Goal: Participate in discussion: Engage in conversation with other users on a specific topic

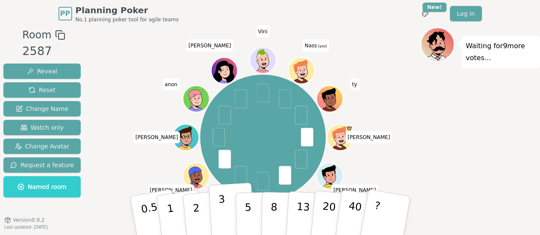
click at [217, 223] on button "3" at bounding box center [231, 216] width 47 height 67
click at [400, 45] on div "[PERSON_NAME] rania [PERSON_NAME] [PERSON_NAME] anon [PERSON_NAME] [PERSON_NAME…" at bounding box center [263, 138] width 316 height 190
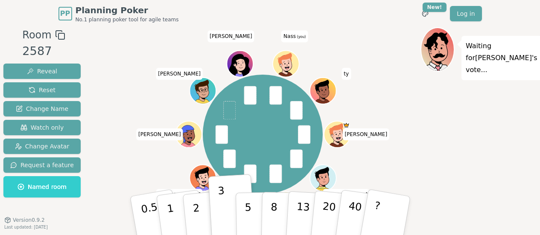
click at [331, 57] on div "[PERSON_NAME] rania [PERSON_NAME] [PERSON_NAME] [PERSON_NAME] (you) ty" at bounding box center [263, 135] width 316 height 184
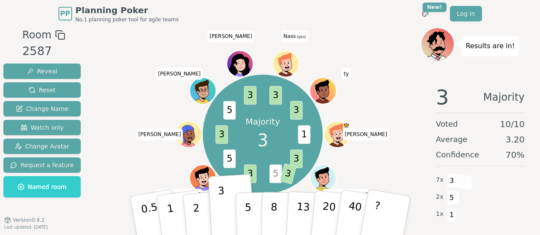
scroll to position [27, 0]
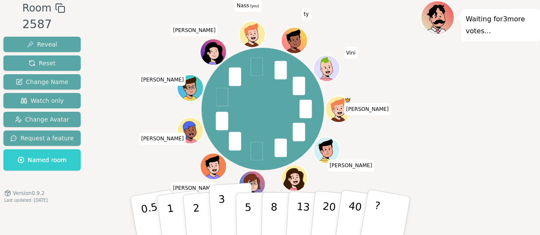
drag, startPoint x: 221, startPoint y: 211, endPoint x: 214, endPoint y: 204, distance: 10.0
click at [221, 211] on p "3" at bounding box center [222, 216] width 9 height 47
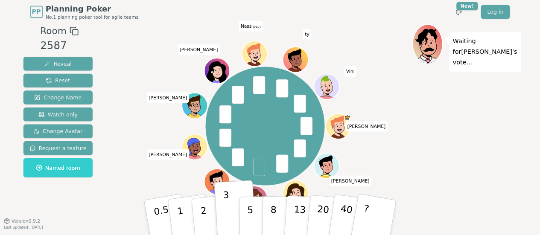
scroll to position [1, 0]
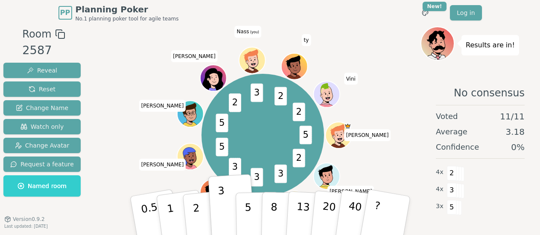
click at [355, 41] on div at bounding box center [263, 33] width 316 height 15
click at [347, 28] on div at bounding box center [263, 33] width 316 height 15
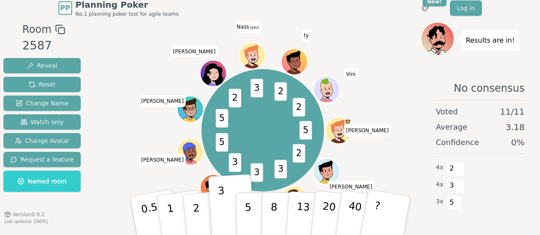
scroll to position [0, 0]
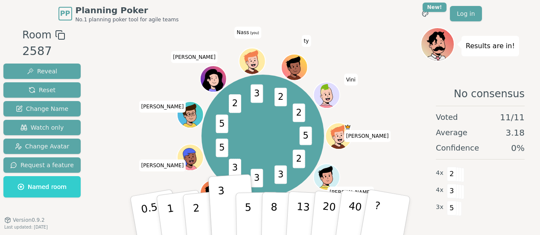
click at [267, 135] on div "5 2 3 3 3 5 5 2 3 2 2 [PERSON_NAME] rania [PERSON_NAME] [PERSON_NAME] [PERSON_N…" at bounding box center [263, 136] width 123 height 123
drag, startPoint x: 508, startPoint y: 133, endPoint x: 529, endPoint y: 133, distance: 20.9
click at [529, 133] on div "No consensus Voted 11 / 11 Average 3.18 Confidence 0 % 4 x 2 4 x 3 3 x 5" at bounding box center [481, 164] width 120 height 171
click at [383, 82] on div "5 2 3 3 3 5 5 2 3 2 2 [PERSON_NAME] rania [PERSON_NAME] [PERSON_NAME] [PERSON_N…" at bounding box center [263, 136] width 316 height 187
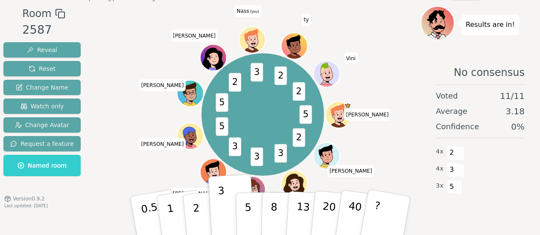
scroll to position [27, 0]
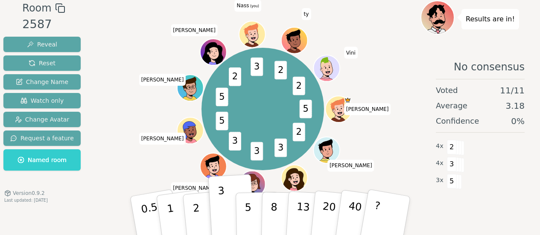
click at [151, 129] on div "5 2 3 3 3 5 5 2 3 2 2 [PERSON_NAME] rania [PERSON_NAME] [PERSON_NAME] [PERSON_N…" at bounding box center [263, 109] width 316 height 187
click at [254, 73] on span "3" at bounding box center [257, 67] width 12 height 19
click at [255, 70] on span "3" at bounding box center [257, 67] width 12 height 19
click at [256, 70] on span "3" at bounding box center [257, 67] width 12 height 19
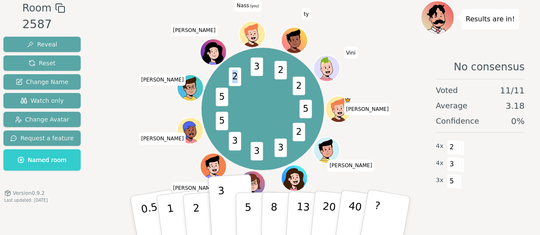
drag, startPoint x: 231, startPoint y: 76, endPoint x: 236, endPoint y: 79, distance: 5.3
click at [236, 79] on span "2" at bounding box center [235, 76] width 12 height 19
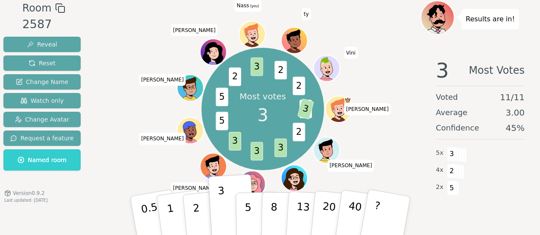
click at [411, 169] on div "Most votes 3 5 3 2 3 3 3 5 5 2 3 2 2 [PERSON_NAME] [PERSON_NAME] [PERSON_NAME] …" at bounding box center [263, 109] width 316 height 187
click at [399, 140] on div "Most votes 3 5 3 2 3 3 3 5 5 2 3 2 2 [PERSON_NAME] [PERSON_NAME] [PERSON_NAME] …" at bounding box center [263, 109] width 316 height 187
click at [110, 112] on div "Most votes 3 5 3 2 3 3 3 5 5 2 3 2 2 [PERSON_NAME] [PERSON_NAME] [PERSON_NAME] …" at bounding box center [263, 109] width 316 height 187
drag, startPoint x: 271, startPoint y: 118, endPoint x: 264, endPoint y: 119, distance: 7.3
click at [264, 119] on div "Most votes 3" at bounding box center [263, 109] width 64 height 64
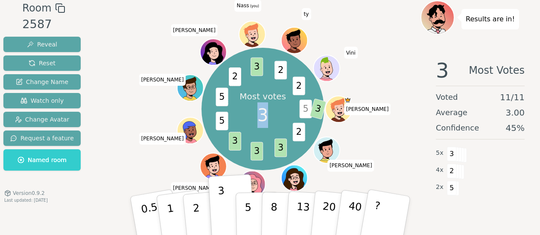
click at [260, 119] on span "3" at bounding box center [262, 115] width 11 height 26
click at [262, 119] on span "3" at bounding box center [262, 115] width 11 height 26
drag, startPoint x: 266, startPoint y: 114, endPoint x: 261, endPoint y: 115, distance: 5.4
click at [261, 115] on span "3" at bounding box center [262, 115] width 11 height 26
click at [257, 117] on div "Most votes 3" at bounding box center [263, 109] width 64 height 64
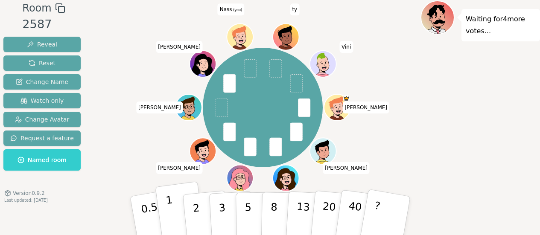
click at [171, 222] on p "1" at bounding box center [171, 217] width 13 height 47
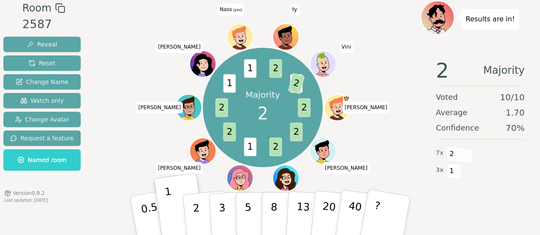
click at [396, 68] on div "Majority 2 2 2 2 1 2 2 1 1 2 3 2 [PERSON_NAME] rania [PERSON_NAME] [PERSON_NAME…" at bounding box center [263, 108] width 316 height 184
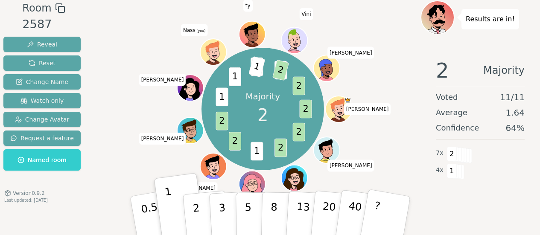
click at [399, 60] on div "Majority 2 2 2 2 1 2 2 1 1 2 1 3 2 2 [PERSON_NAME] [PERSON_NAME] [PERSON_NAME] …" at bounding box center [263, 109] width 316 height 187
click at [399, 61] on div "Majority 2 2 2 2 1 2 2 1 1 2 1 3 2 2 [PERSON_NAME] [PERSON_NAME] [PERSON_NAME] …" at bounding box center [263, 109] width 316 height 187
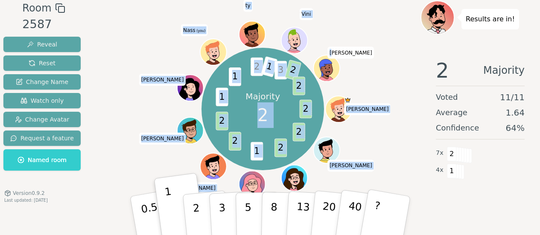
drag, startPoint x: 365, startPoint y: 54, endPoint x: 348, endPoint y: 56, distance: 17.6
click at [348, 56] on div "Majority 2 2 2 2 1 2 2 1 1 2 1 3 2 2 [PERSON_NAME] [PERSON_NAME] [PERSON_NAME] …" at bounding box center [263, 109] width 316 height 187
click at [384, 55] on div "Majority 2 2 2 2 1 2 2 1 1 2 1 3 2 2 [PERSON_NAME] [PERSON_NAME] [PERSON_NAME] …" at bounding box center [263, 109] width 316 height 187
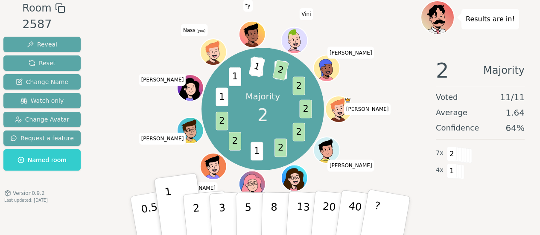
click at [385, 55] on div "Majority 2 2 2 2 1 2 2 1 1 2 1 3 2 2 [PERSON_NAME] [PERSON_NAME] [PERSON_NAME] …" at bounding box center [263, 109] width 316 height 187
click at [325, 38] on div "Majority 2 2 2 2 1 2 1 2 1 1 2 1 3 2 2 [PERSON_NAME] rania [PERSON_NAME] [PERSO…" at bounding box center [263, 109] width 316 height 187
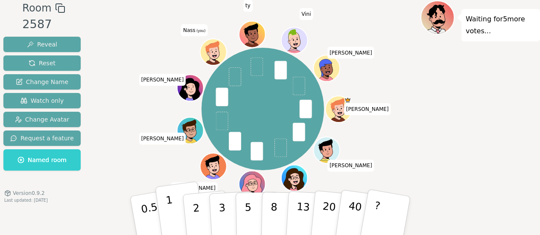
click at [176, 225] on button "1" at bounding box center [180, 215] width 51 height 69
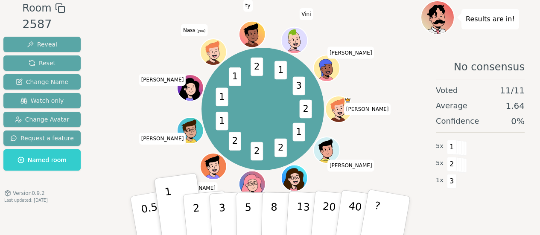
click at [395, 82] on div "2 1 2 2 2 1 1 1 2 1 3 [PERSON_NAME] rania [PERSON_NAME] [PERSON_NAME] (you) [PE…" at bounding box center [263, 109] width 316 height 187
click at [140, 150] on div "2 1 2 2 2 1 1 1 2 1 3 [PERSON_NAME] rania [PERSON_NAME] [PERSON_NAME] (you) [PE…" at bounding box center [263, 109] width 316 height 187
click at [148, 55] on div "2 1 2 2 2 1 1 1 2 1 3 [PERSON_NAME] rania [PERSON_NAME] [PERSON_NAME] (you) [PE…" at bounding box center [263, 109] width 316 height 187
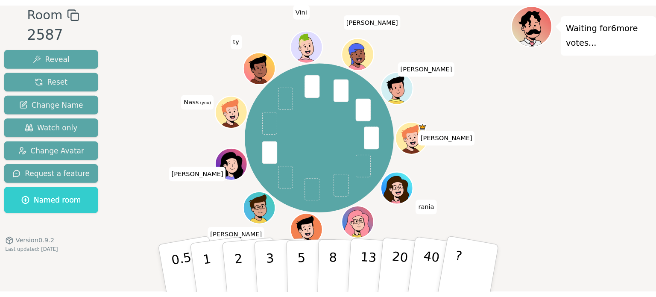
scroll to position [0, 0]
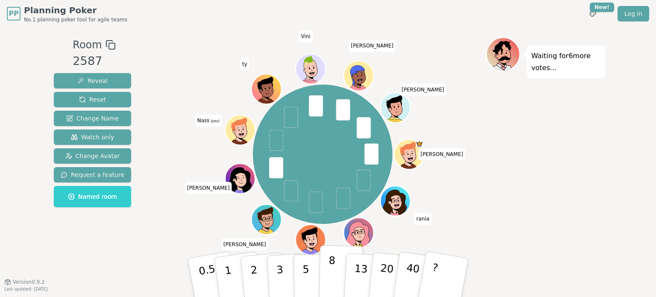
click at [334, 235] on button "8" at bounding box center [341, 277] width 44 height 65
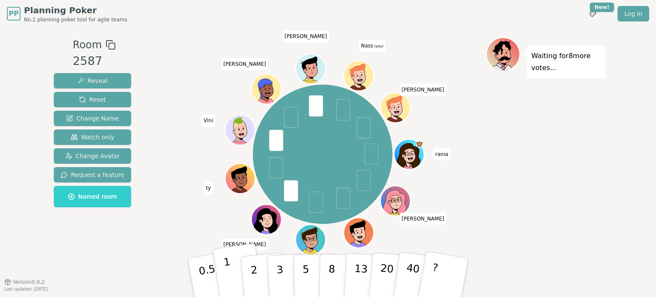
click at [231, 268] on button "1" at bounding box center [238, 277] width 51 height 69
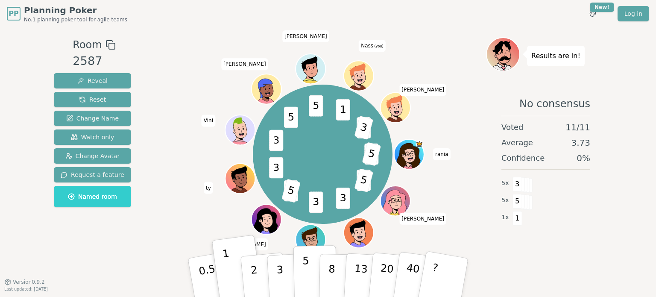
click at [304, 272] on p "5" at bounding box center [305, 277] width 7 height 46
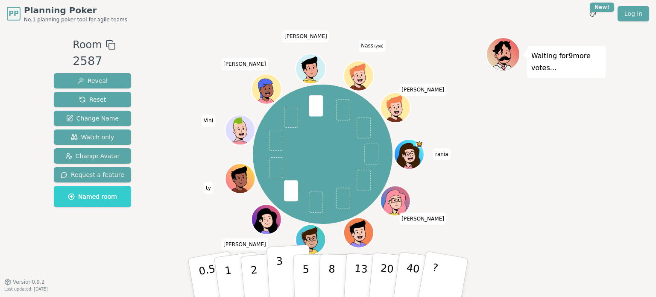
click at [279, 268] on p "3" at bounding box center [280, 278] width 9 height 47
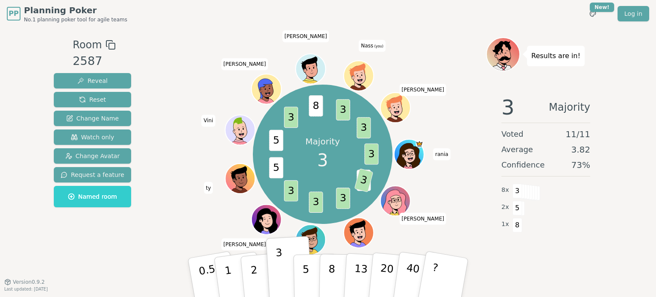
click at [181, 99] on div "Majority 3 3 2 3 3 3 3 5 5 3 8 3 3 rania Gwen Iosif Paul Marie ty Vini Marco Ni…" at bounding box center [322, 155] width 327 height 204
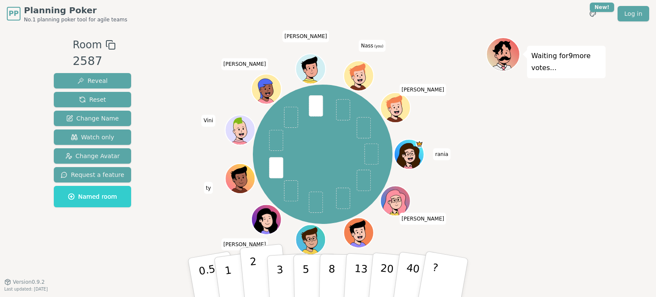
click at [255, 271] on p "2" at bounding box center [254, 278] width 11 height 47
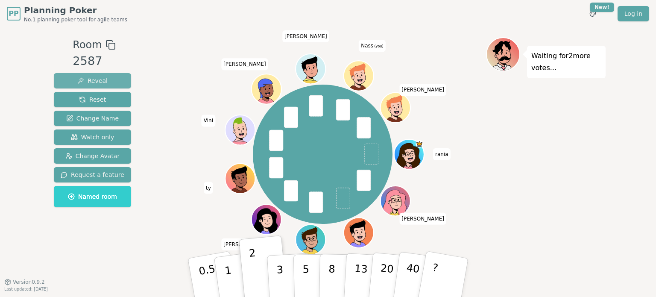
click at [84, 82] on span "Reveal" at bounding box center [92, 80] width 30 height 9
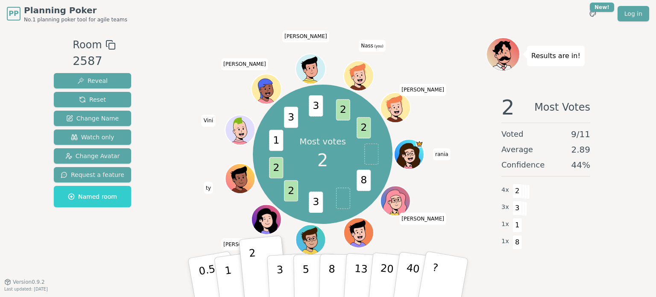
click at [194, 86] on div "Most votes 2 8 3 2 2 1 3 3 2 2 rania Gwen Iosif Paul Marie ty Vini Marco Nicola…" at bounding box center [322, 155] width 327 height 204
click at [194, 86] on div "Majority 2 8 2 3 3 2 2 1 2 3 3 2 2 rania Gwen Iosif Paul Marie ty Vini Marco Ni…" at bounding box center [322, 155] width 327 height 204
click at [196, 85] on div "Majority 2 8 2 3 3 2 2 1 2 3 3 2 2 rania Gwen Iosif Paul Marie ty Vini Marco Ni…" at bounding box center [322, 155] width 327 height 204
click at [198, 37] on div at bounding box center [322, 44] width 327 height 15
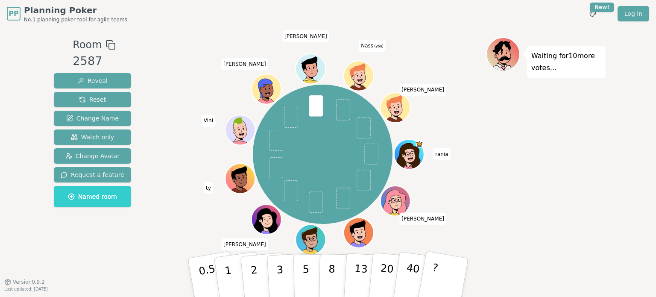
click at [195, 91] on div "rania Gwen Iosif Paul Marie ty Vini Marco Nicolau Nass (you) silvia" at bounding box center [322, 155] width 327 height 204
drag, startPoint x: 250, startPoint y: 275, endPoint x: 213, endPoint y: 209, distance: 74.9
click at [213, 209] on div "Room 2587 Reveal Reset Change Name Watch only Change Avatar Request a feature N…" at bounding box center [327, 154] width 555 height 235
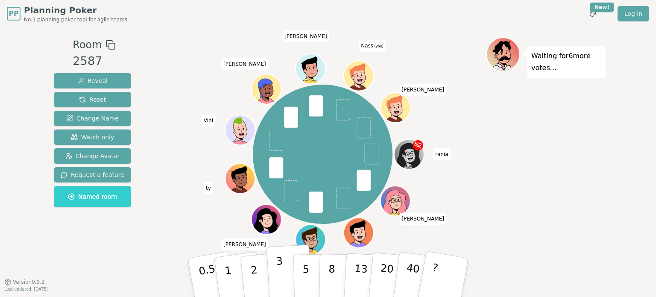
click at [277, 271] on p "3" at bounding box center [280, 278] width 9 height 47
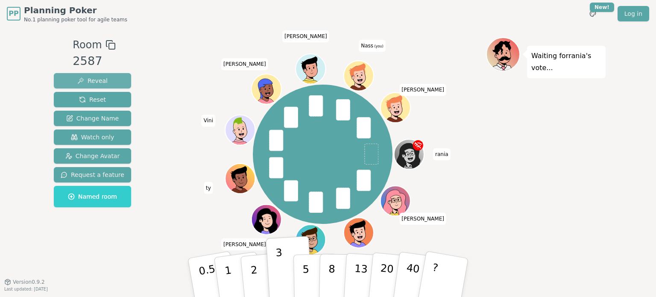
click at [91, 79] on span "Reveal" at bounding box center [92, 80] width 30 height 9
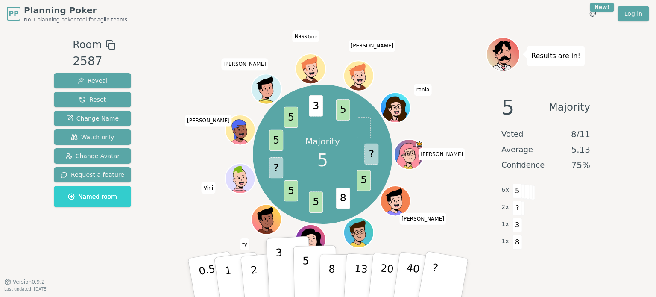
click at [304, 271] on p "5" at bounding box center [305, 277] width 7 height 46
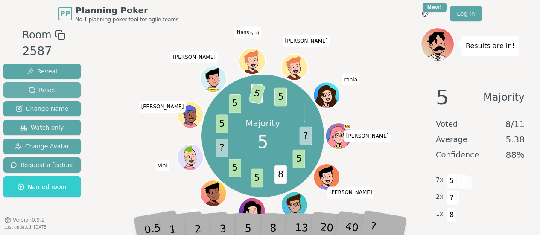
click at [42, 87] on span "Reset" at bounding box center [42, 90] width 27 height 9
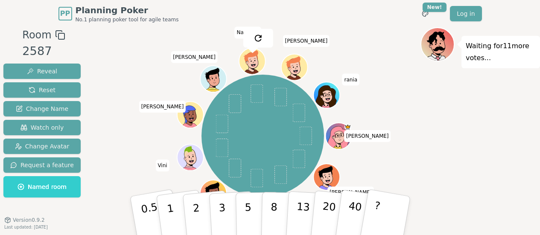
scroll to position [27, 0]
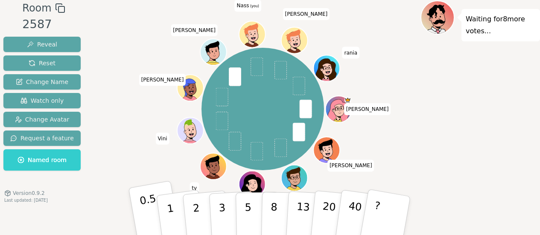
click at [153, 214] on p "0.5" at bounding box center [151, 217] width 24 height 48
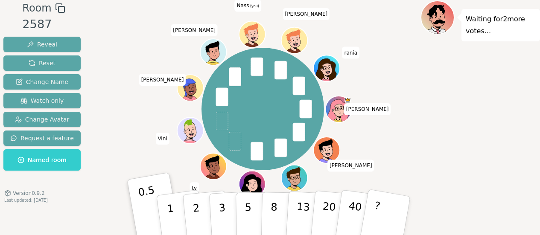
click at [123, 131] on div "Gwen Iosif Paul Marie ty Vini Marco Nicolau Nass (you) silvia rania" at bounding box center [263, 109] width 316 height 187
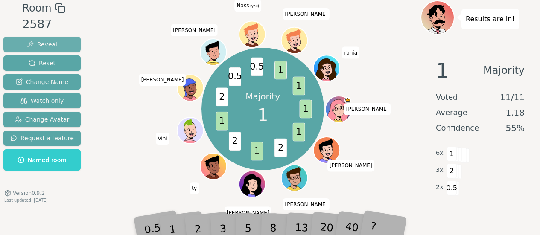
click at [41, 43] on span "Reveal" at bounding box center [42, 44] width 30 height 9
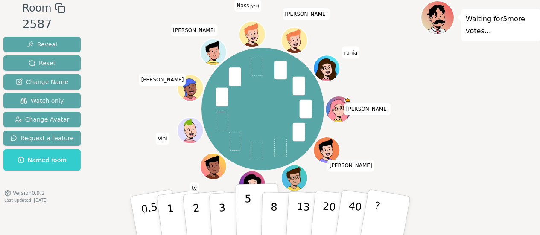
click at [247, 219] on p "5" at bounding box center [247, 216] width 7 height 46
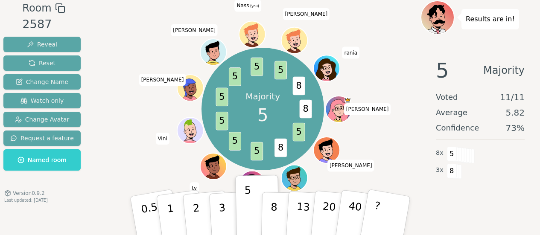
click at [384, 57] on div "Majority 5 8 5 8 5 5 5 5 5 5 5 8 Gwen Iosif Paul Marie ty Vini Marco Nicolau Na…" at bounding box center [263, 109] width 316 height 187
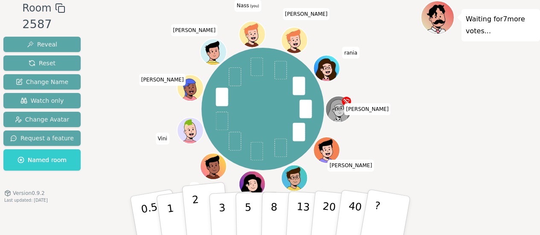
click at [205, 221] on button "2" at bounding box center [205, 216] width 49 height 68
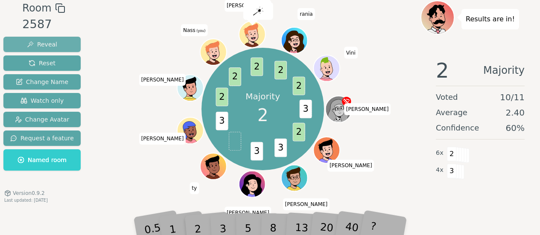
click at [44, 47] on span "Reveal" at bounding box center [42, 44] width 30 height 9
